Goal: Task Accomplishment & Management: Manage account settings

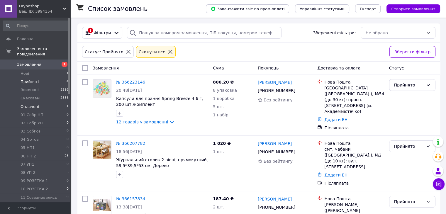
click at [33, 104] on span "Оплачені" at bounding box center [30, 106] width 18 height 5
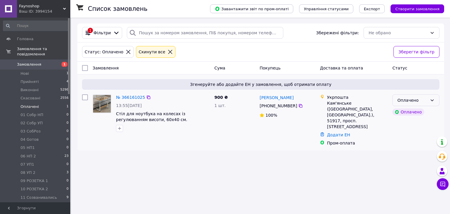
click at [430, 99] on icon at bounding box center [432, 100] width 5 height 5
click at [413, 115] on li "Прийнято" at bounding box center [416, 113] width 47 height 11
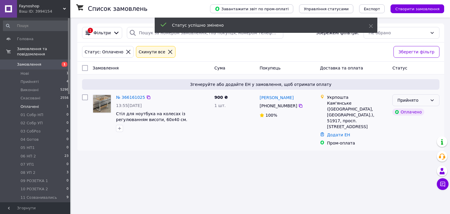
click at [425, 100] on div "Прийнято" at bounding box center [413, 100] width 30 height 6
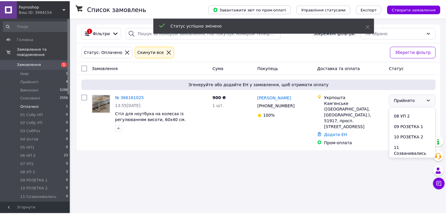
scroll to position [117, 0]
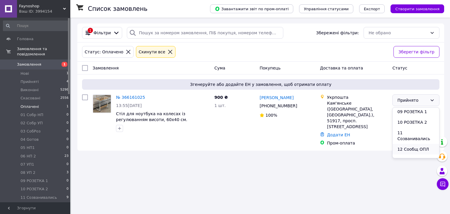
click at [415, 145] on li "12 Сообщ ОПЛ" at bounding box center [416, 149] width 47 height 11
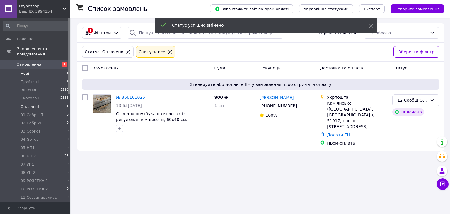
click at [32, 69] on li "Нові 1" at bounding box center [36, 73] width 72 height 8
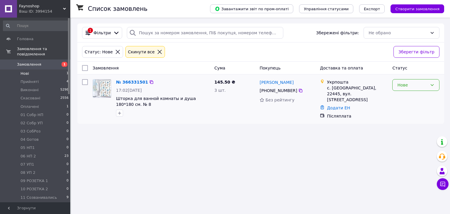
click at [420, 88] on div "Нове" at bounding box center [413, 85] width 30 height 6
click at [412, 98] on li "Прийнято" at bounding box center [416, 97] width 47 height 11
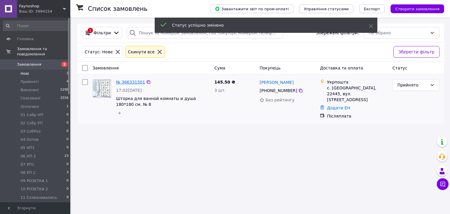
click at [129, 83] on link "№ 366331501" at bounding box center [130, 82] width 29 height 5
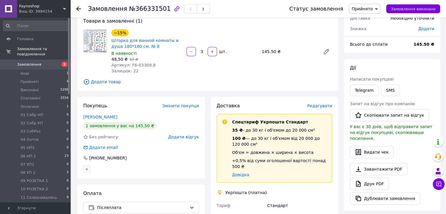
scroll to position [147, 0]
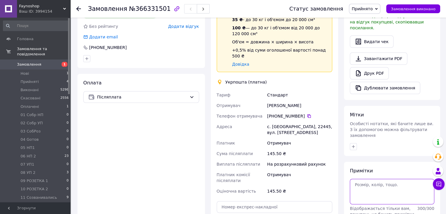
click at [371, 179] on textarea at bounding box center [392, 191] width 84 height 25
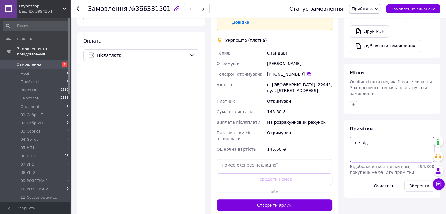
scroll to position [205, 0]
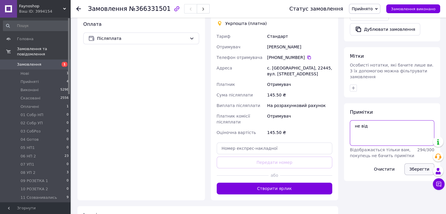
type textarea "не від"
click at [418, 163] on button "Зберегти" at bounding box center [419, 169] width 30 height 12
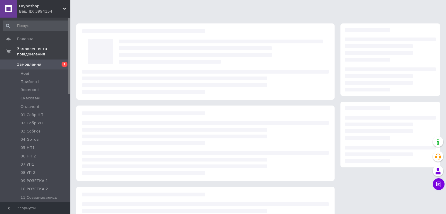
scroll to position [54, 0]
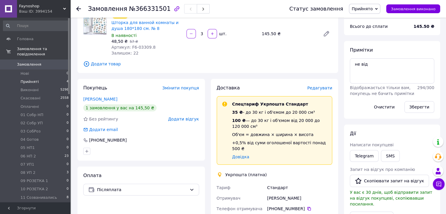
click at [33, 80] on li "Прийняті 4" at bounding box center [36, 82] width 72 height 8
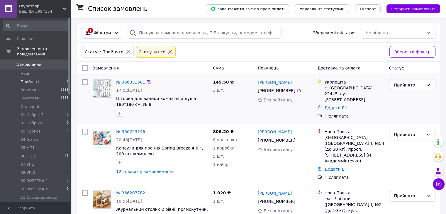
click at [126, 84] on link "№ 366331501" at bounding box center [130, 82] width 29 height 5
